Goal: Information Seeking & Learning: Learn about a topic

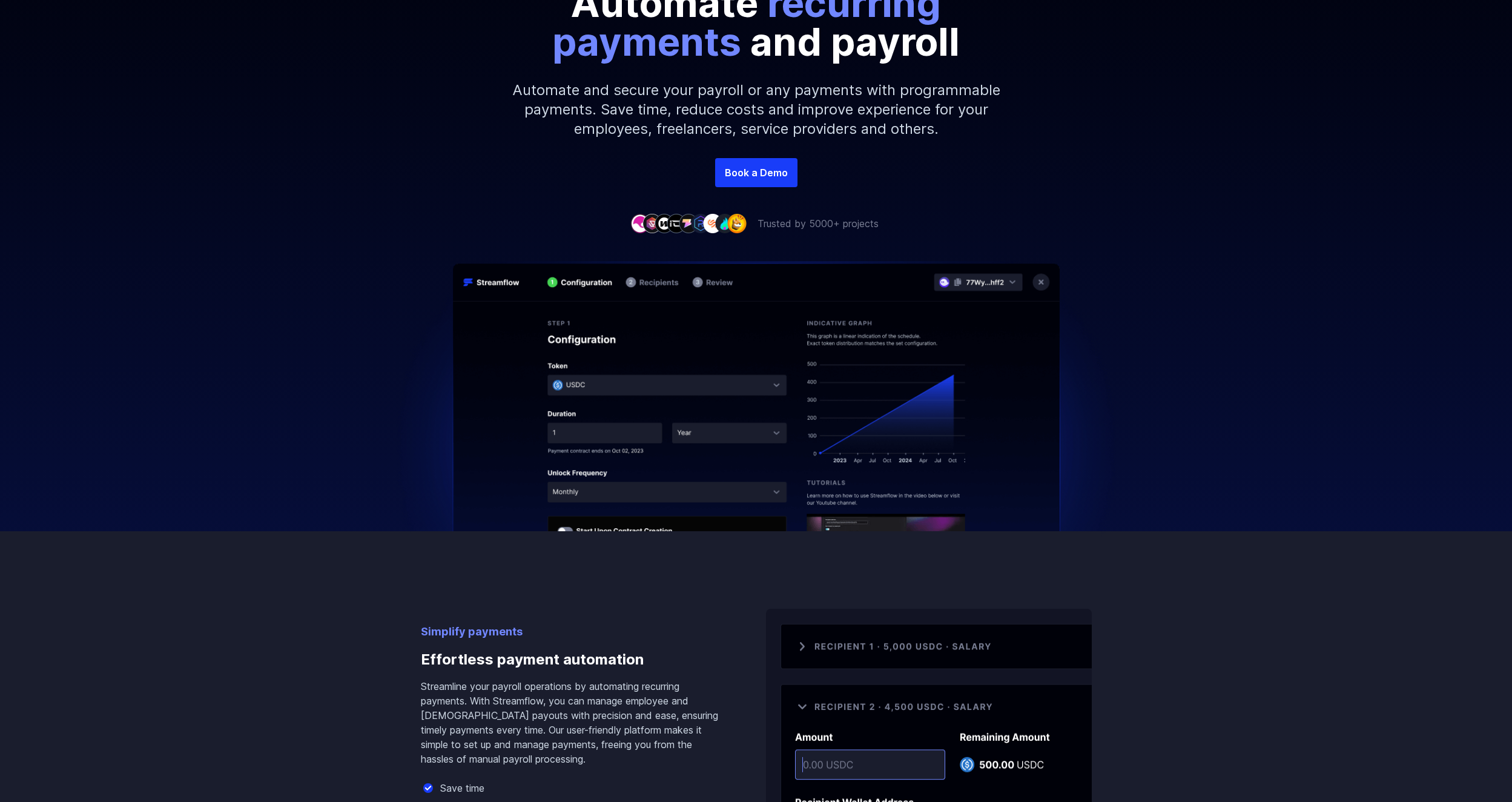
scroll to position [243, 0]
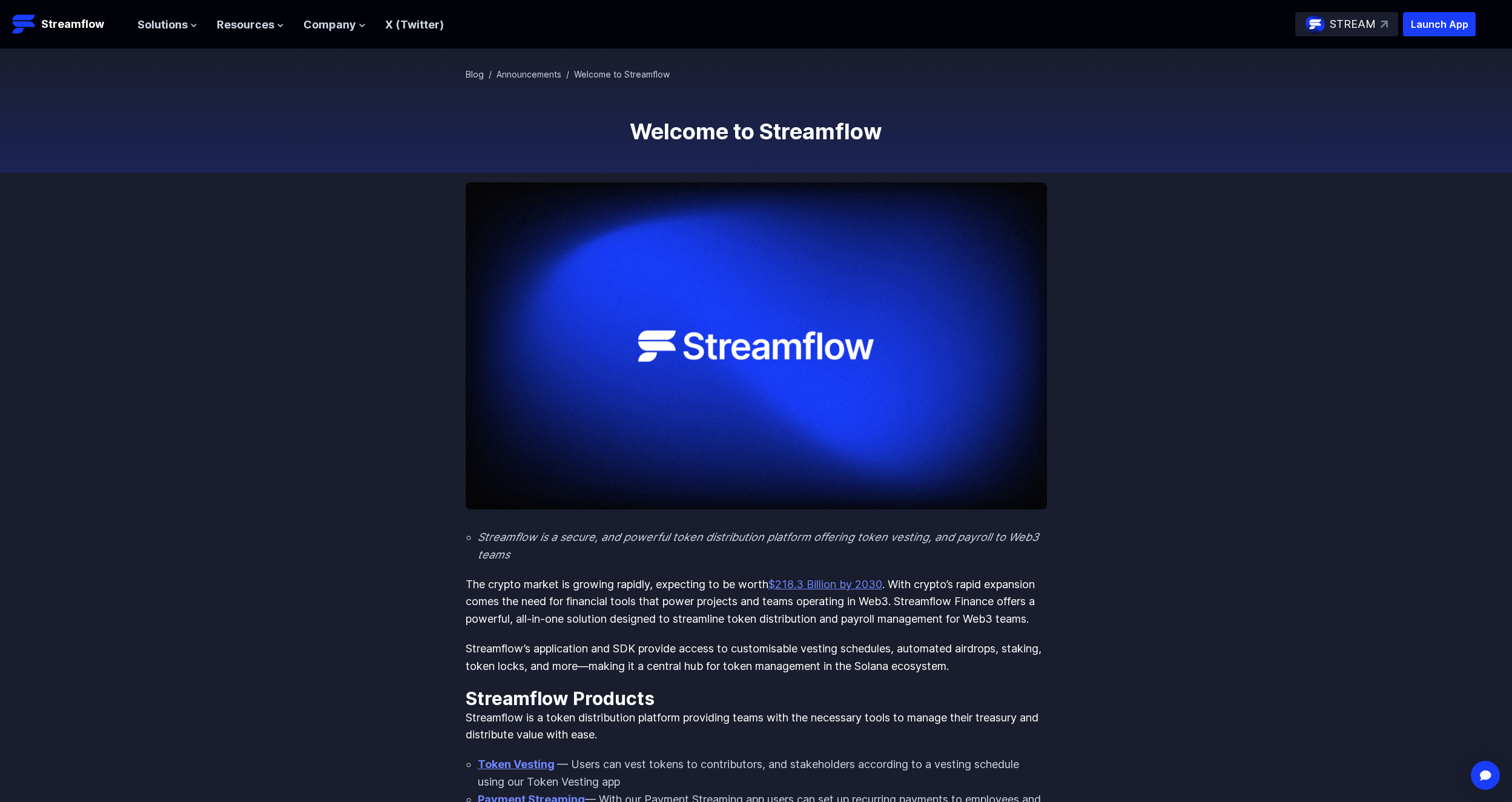
scroll to position [60, 0]
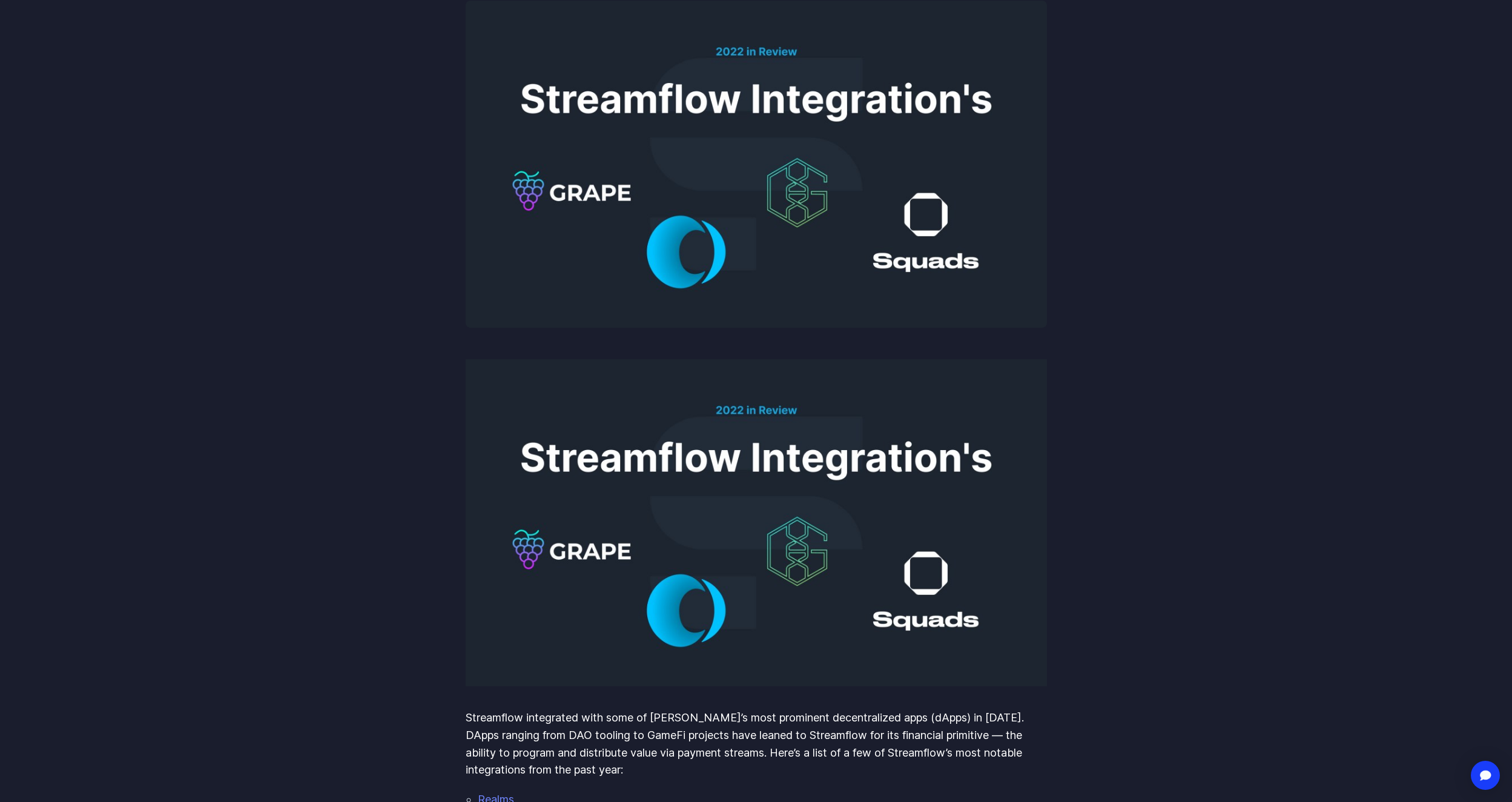
scroll to position [121, 0]
